Goal: Information Seeking & Learning: Learn about a topic

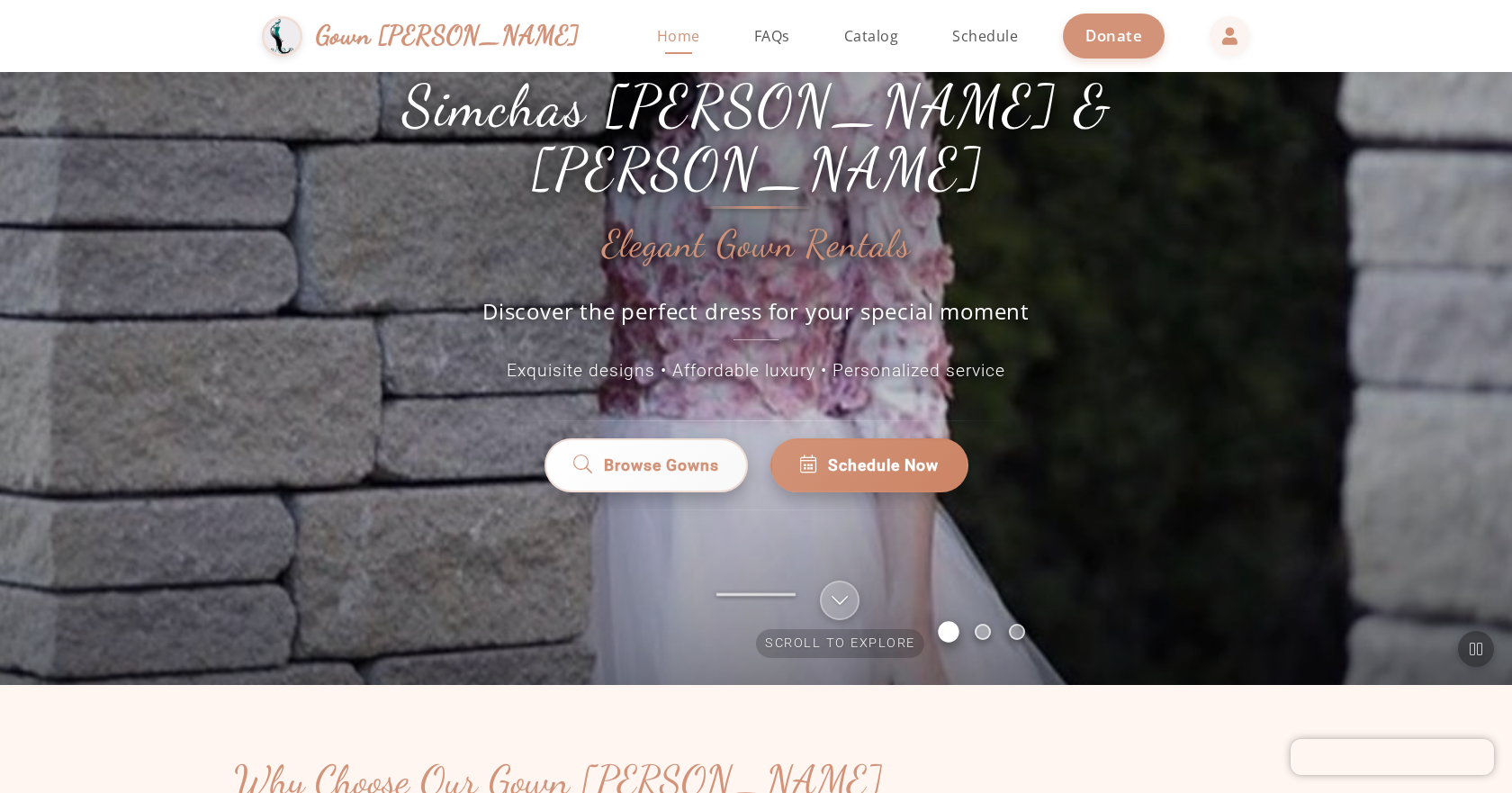
scroll to position [90, 0]
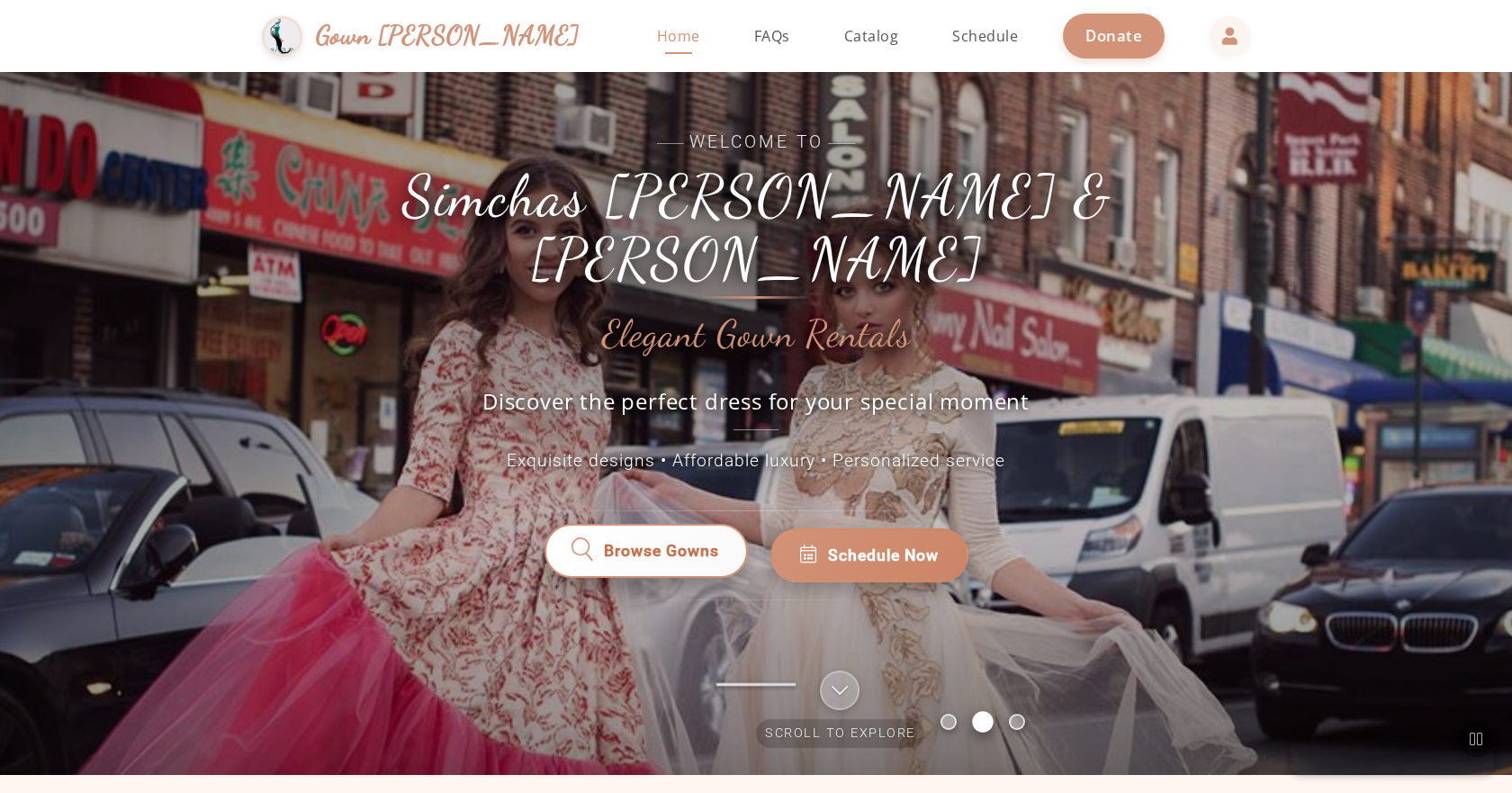
click at [670, 543] on span "Browse Gowns" at bounding box center [661, 555] width 118 height 25
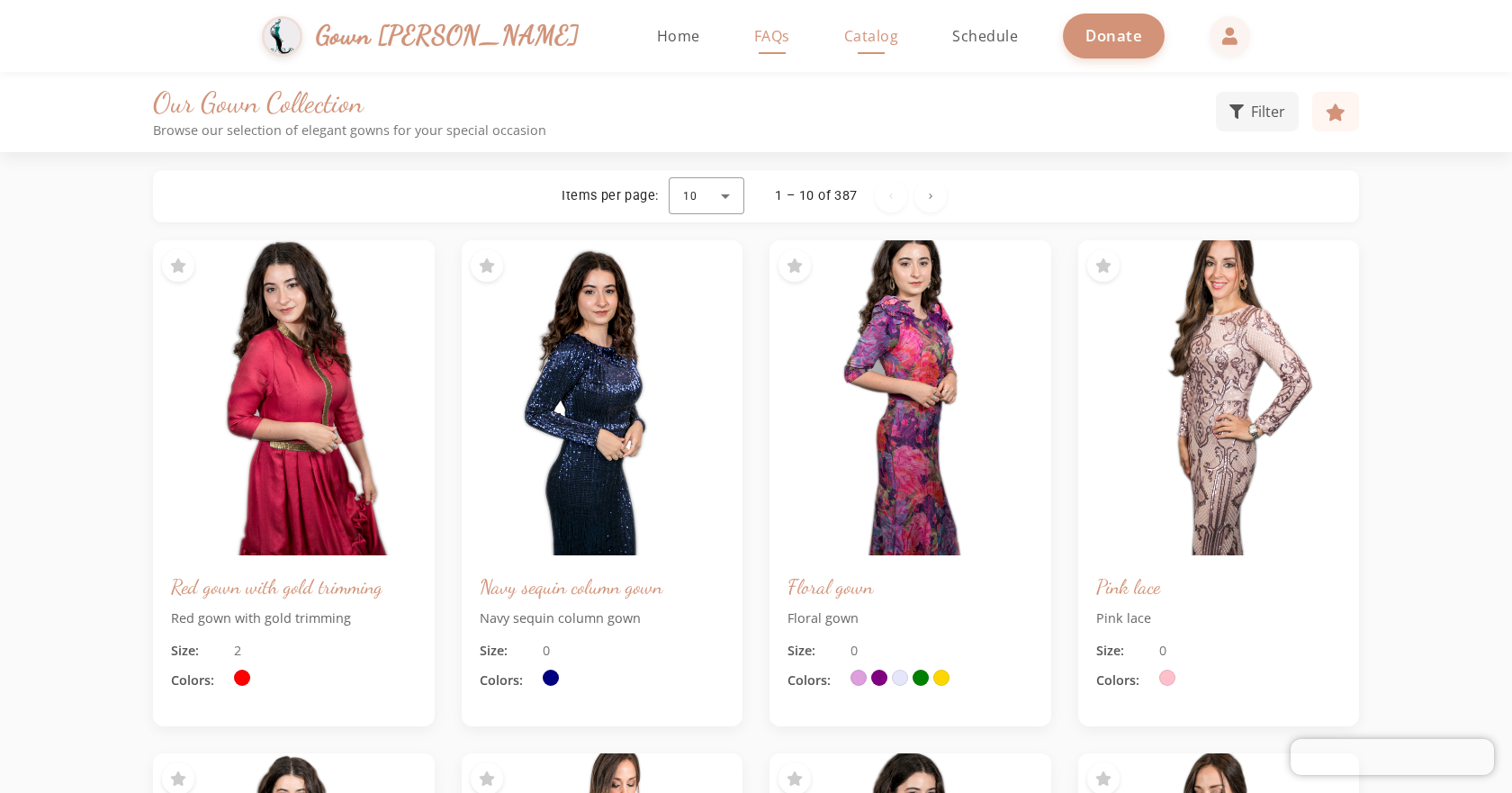
click at [755, 28] on span "FAQs" at bounding box center [773, 36] width 36 height 20
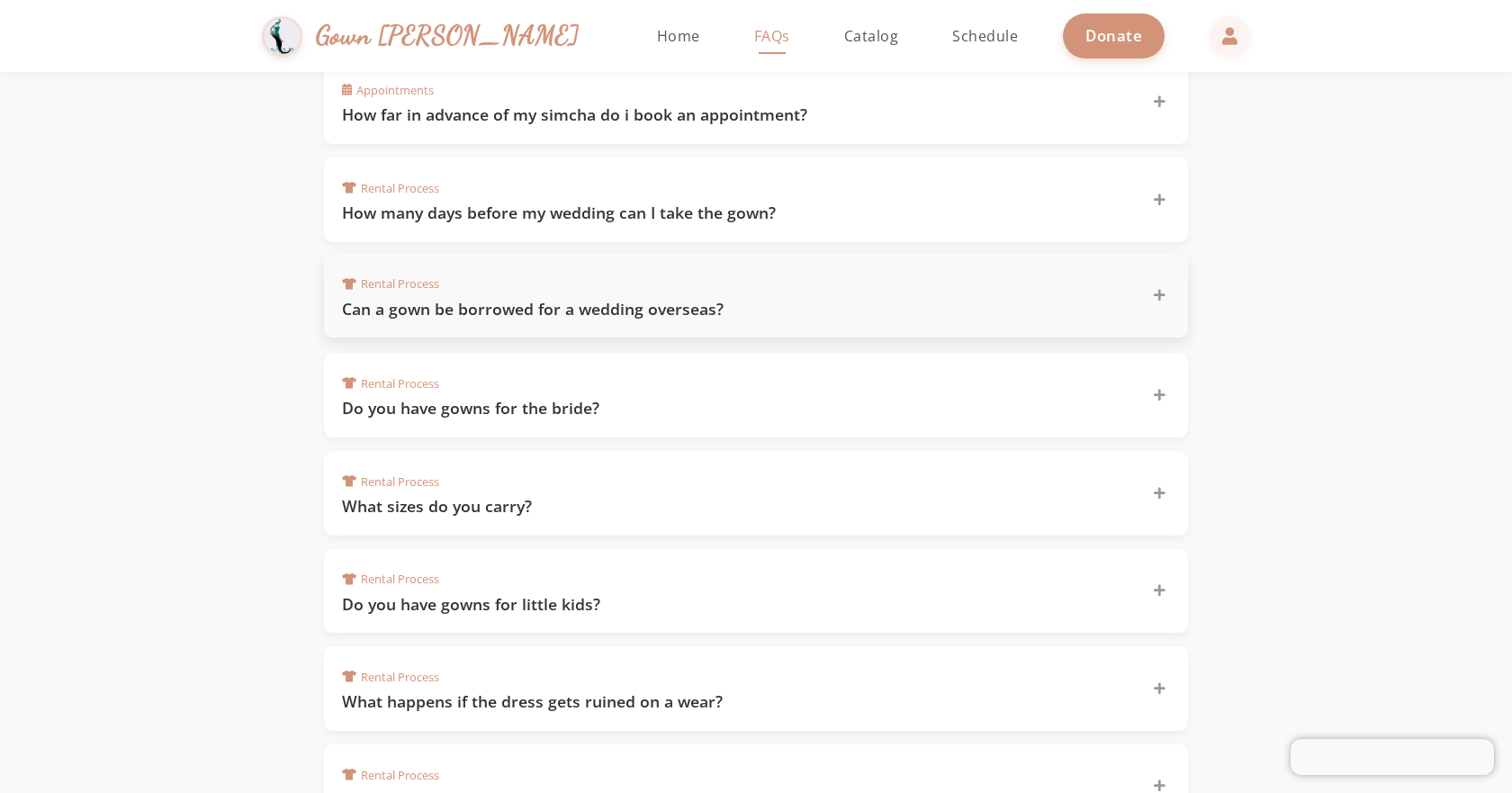
scroll to position [719, 0]
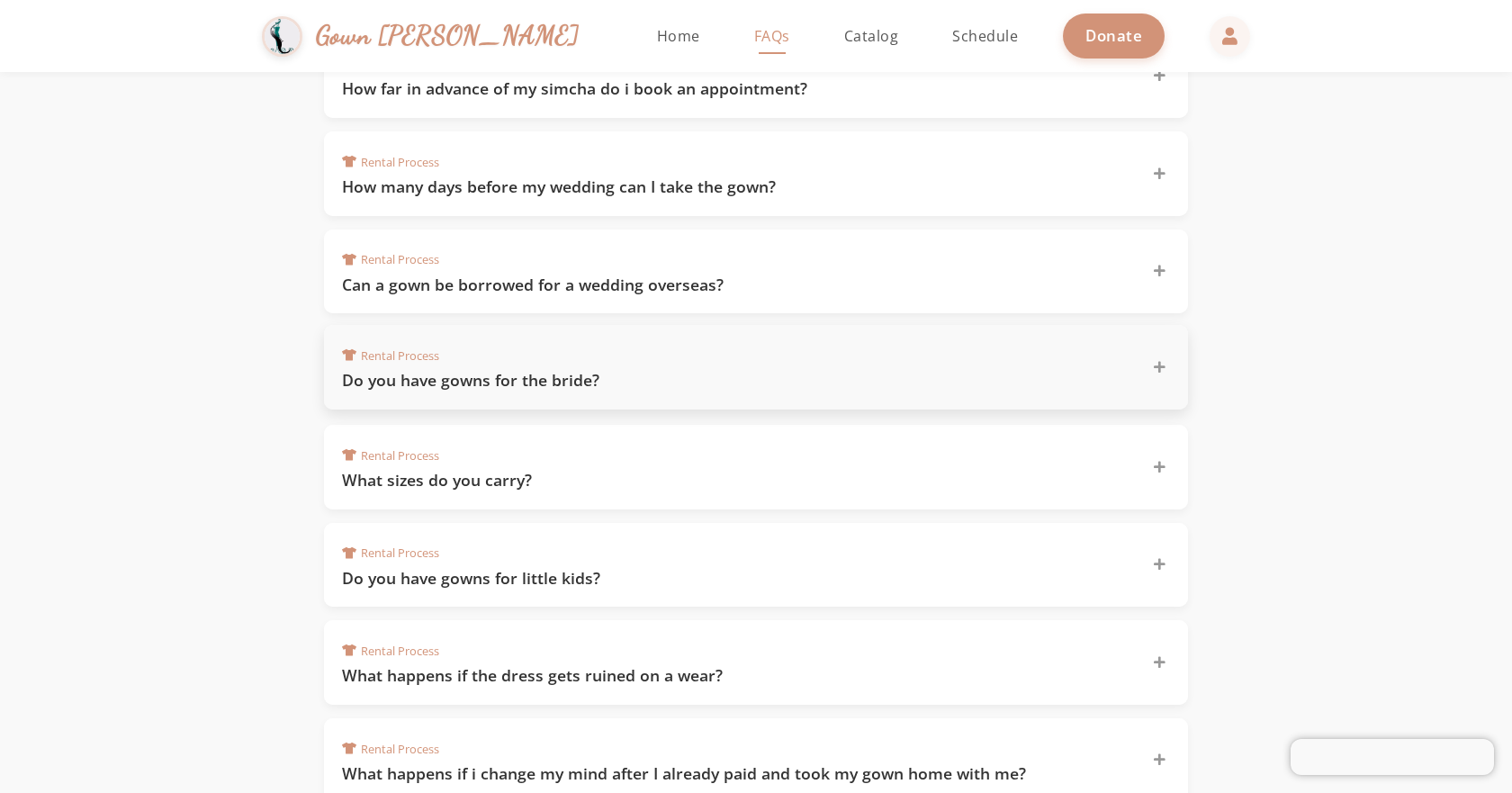
click at [582, 380] on h3 "Do you have gowns for the bride?" at bounding box center [736, 380] width 789 height 23
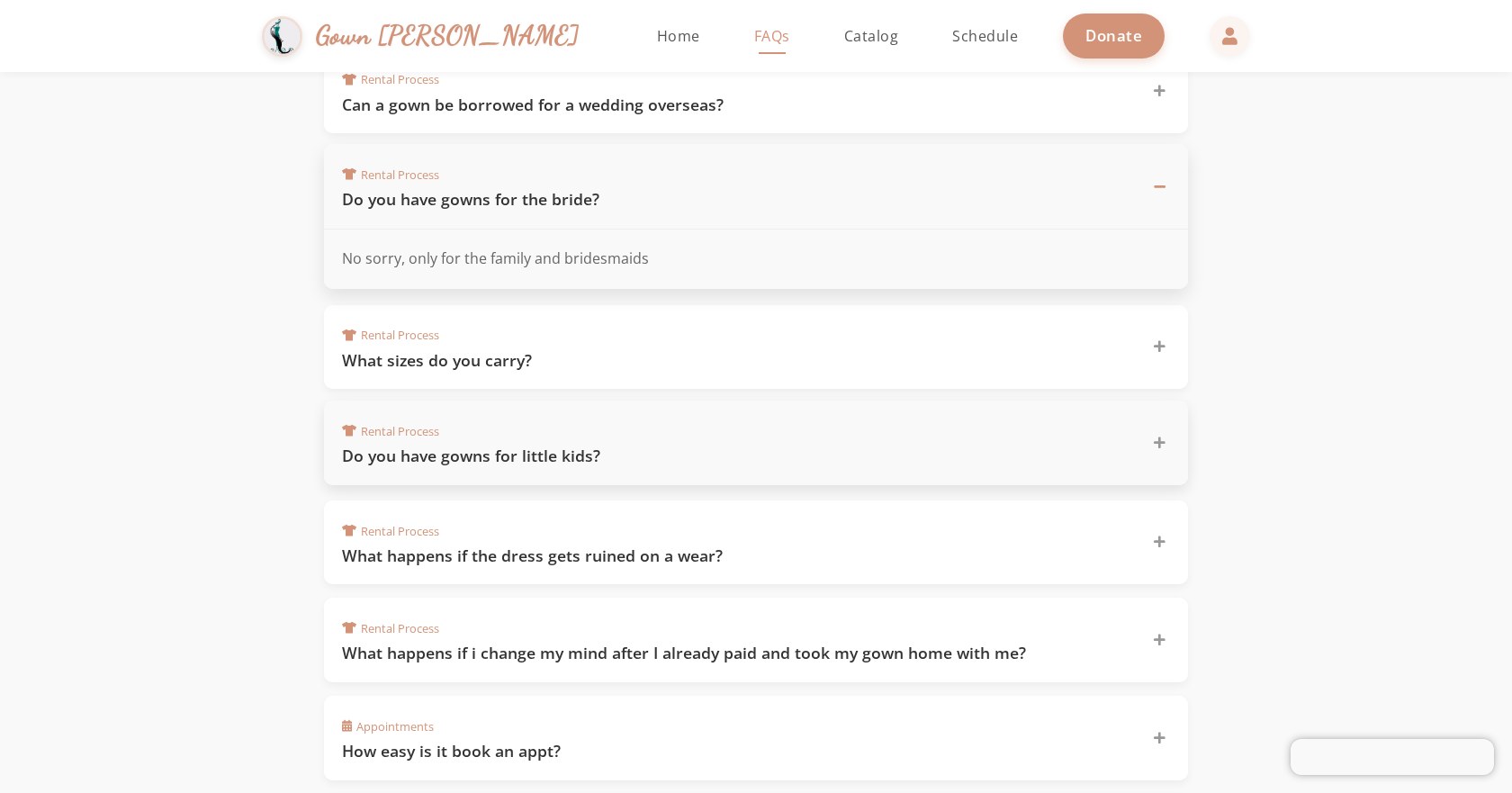
scroll to position [989, 0]
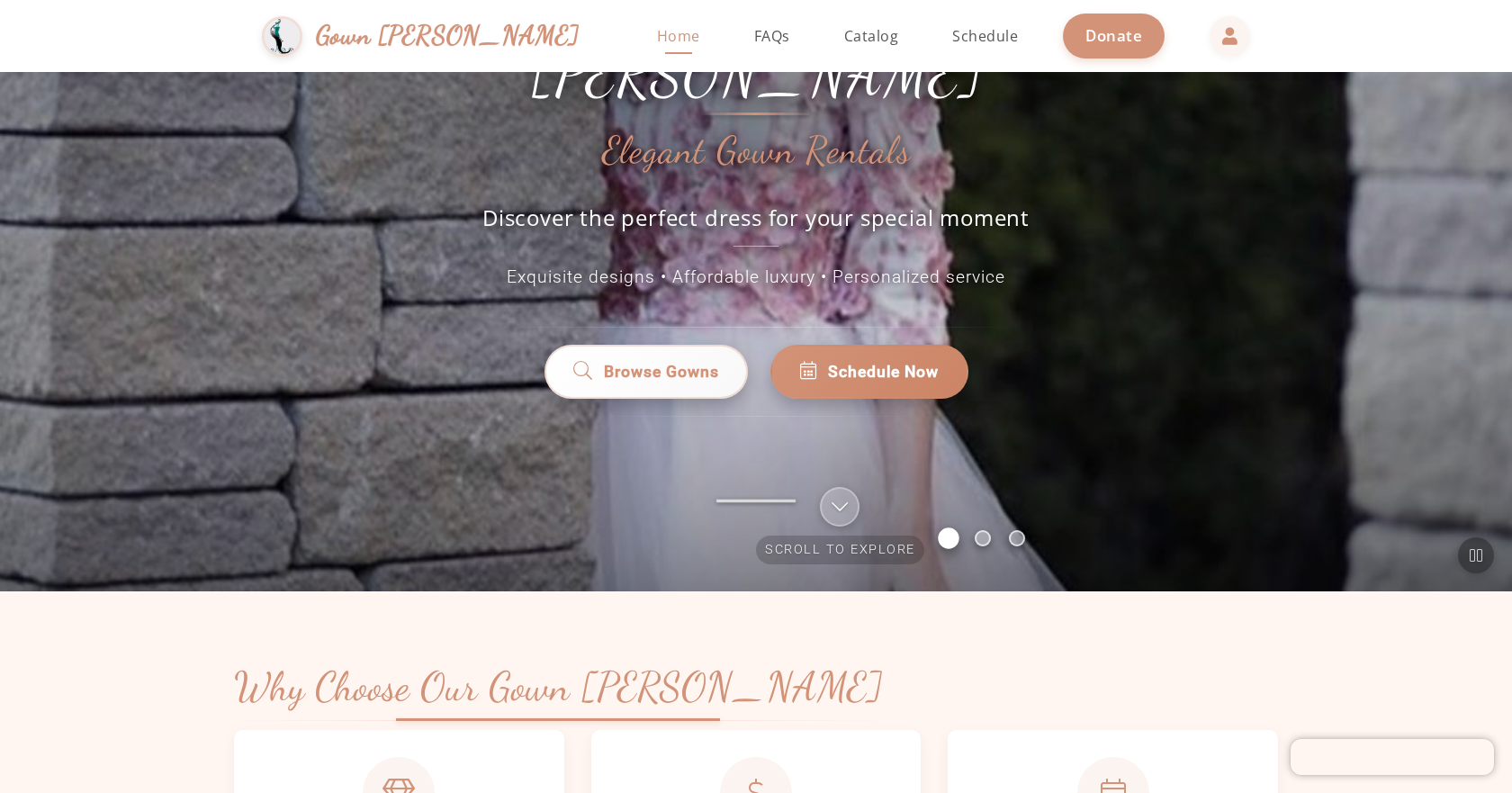
scroll to position [90, 0]
